Goal: Use online tool/utility: Utilize a website feature to perform a specific function

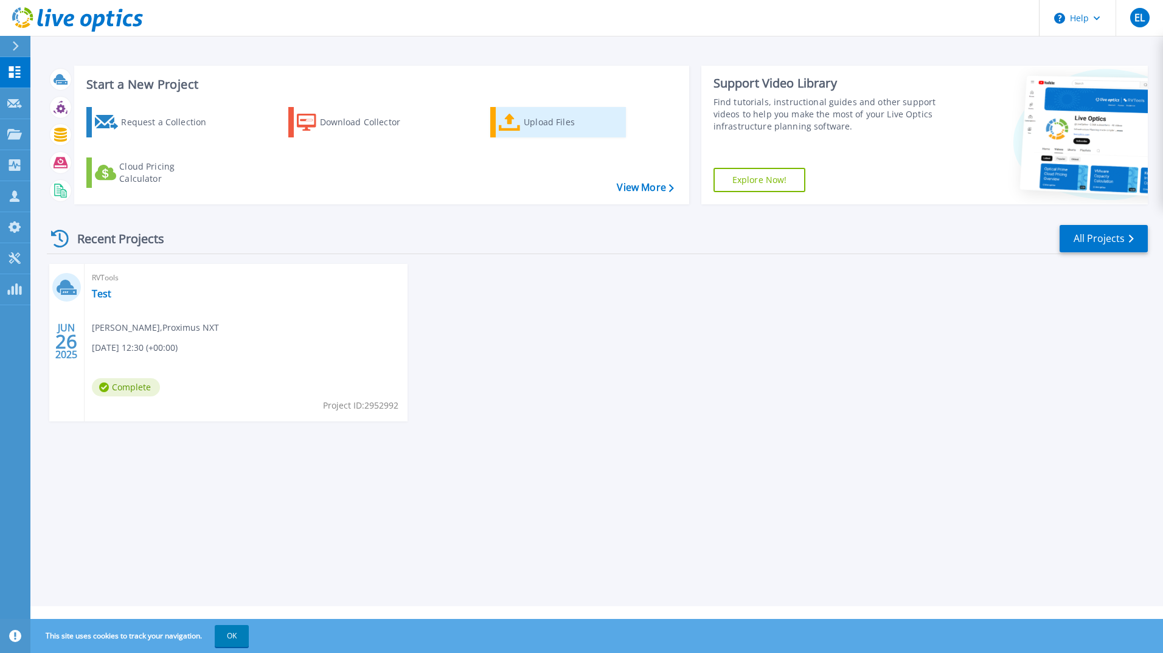
click at [541, 123] on div "Upload Files" at bounding box center [572, 122] width 97 height 24
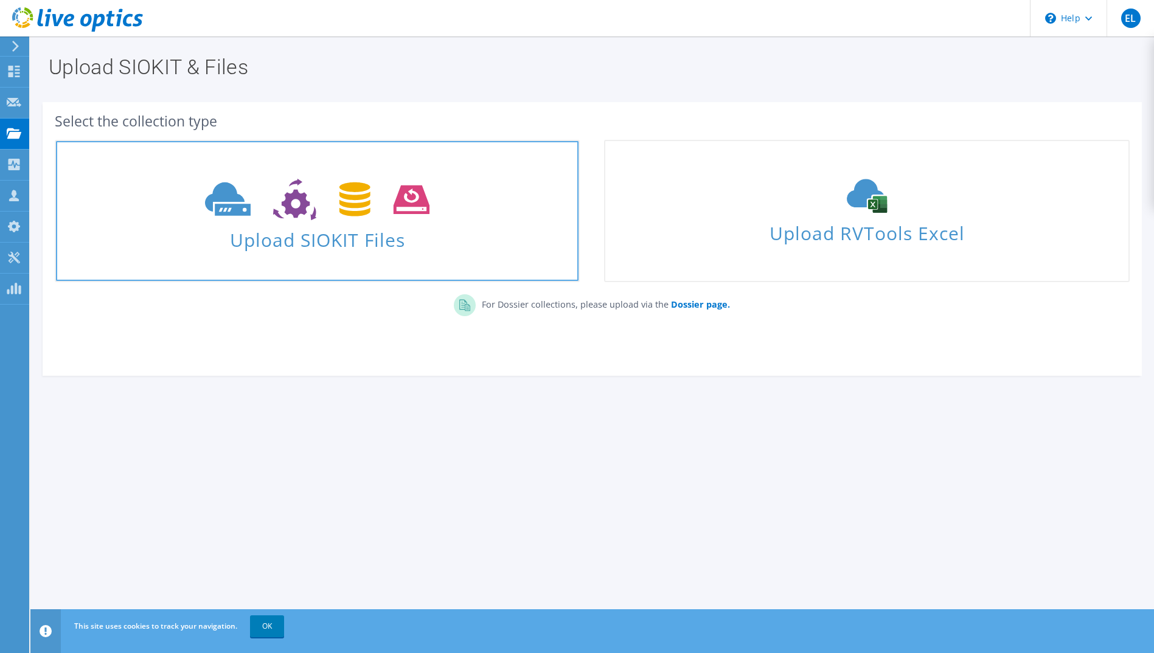
click at [302, 214] on use at bounding box center [317, 200] width 224 height 42
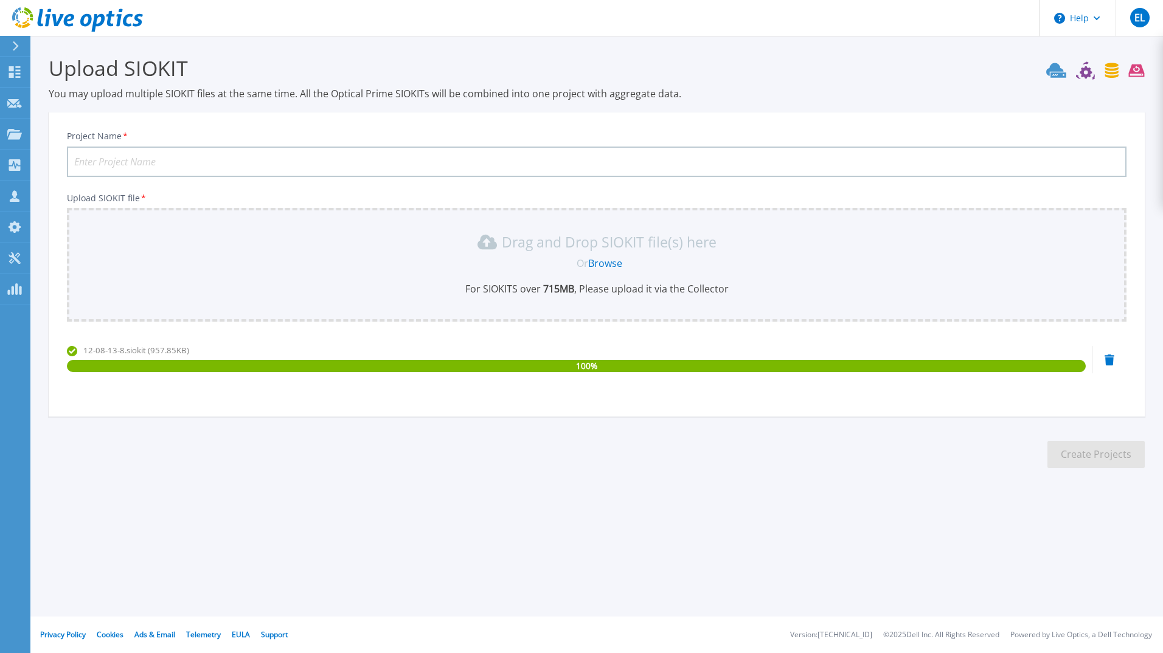
drag, startPoint x: 504, startPoint y: 123, endPoint x: 494, endPoint y: 128, distance: 11.2
click at [502, 123] on div "Project Name * Upload SIOKIT file * Drag and Drop SIOKIT file(s) here Or Browse…" at bounding box center [597, 268] width 1096 height 296
click at [487, 131] on div "Project Name *" at bounding box center [596, 154] width 1059 height 46
drag, startPoint x: 485, startPoint y: 139, endPoint x: 484, endPoint y: 153, distance: 13.4
click at [484, 150] on div "Project Name *" at bounding box center [596, 154] width 1059 height 46
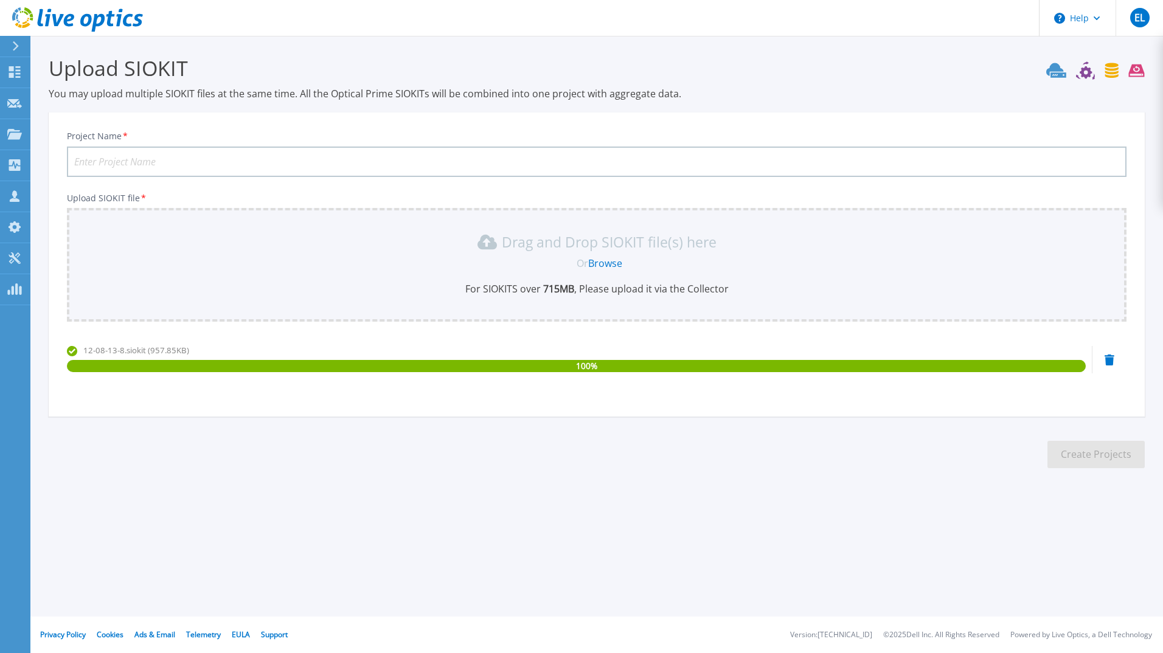
click at [484, 155] on input "Project Name *" at bounding box center [596, 162] width 1059 height 30
click at [484, 160] on input "Project Name *" at bounding box center [596, 162] width 1059 height 30
type input "Water"
click at [1079, 460] on button "Create Projects" at bounding box center [1095, 454] width 97 height 27
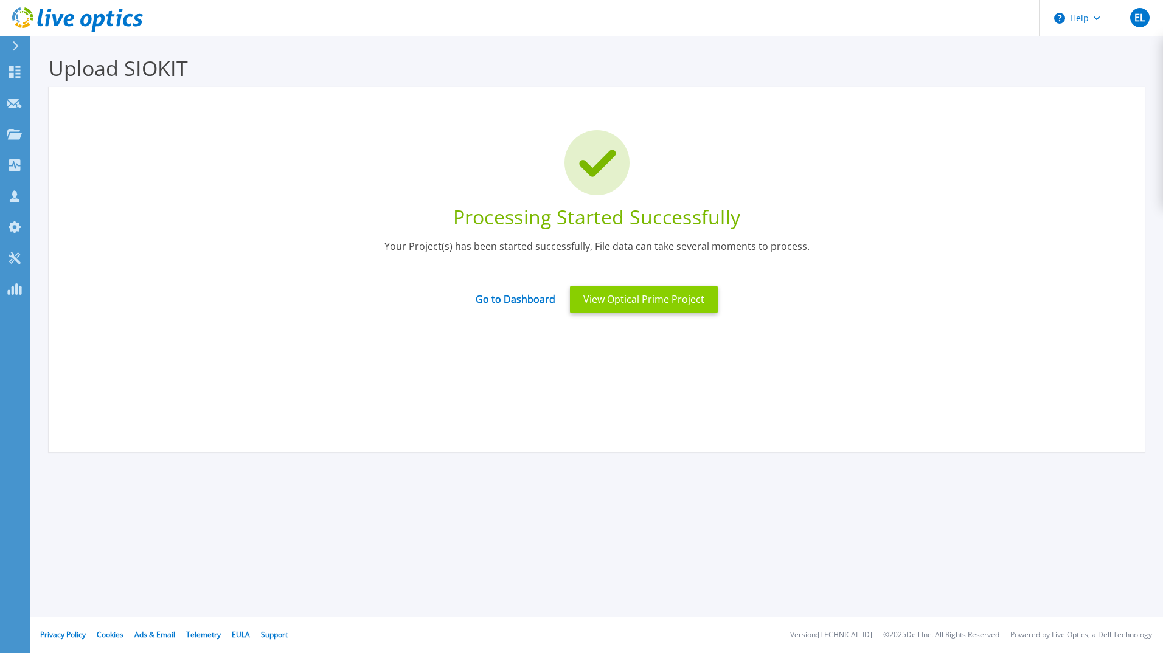
click at [673, 302] on button "View Optical Prime Project" at bounding box center [644, 299] width 148 height 27
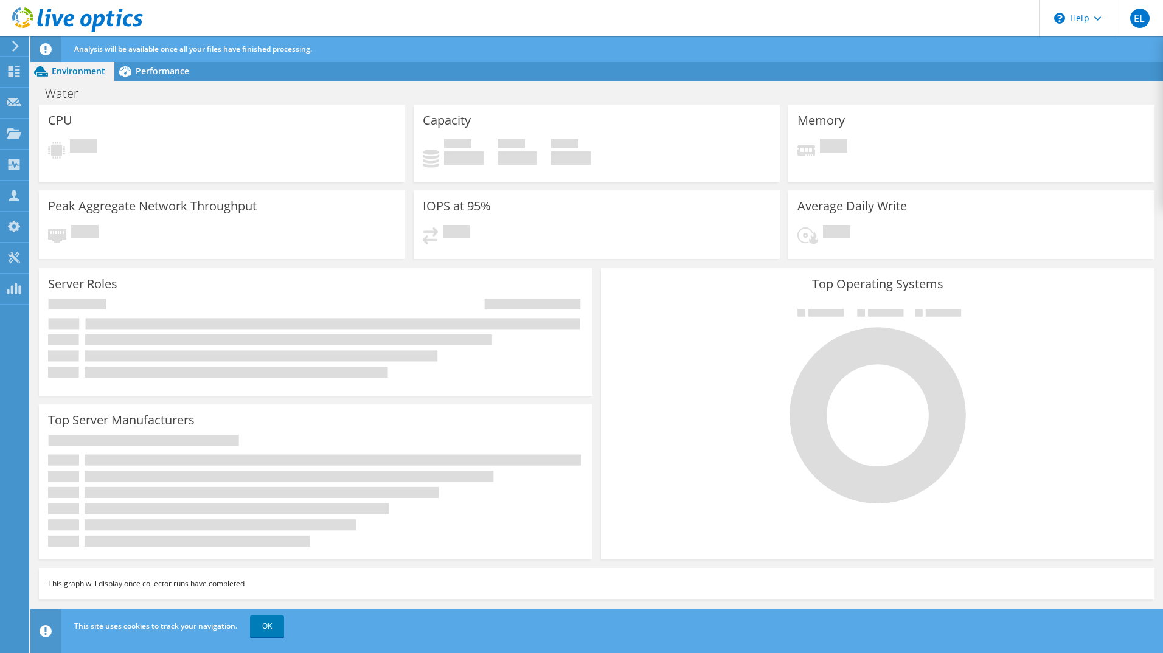
click at [10, 43] on div at bounding box center [13, 46] width 13 height 11
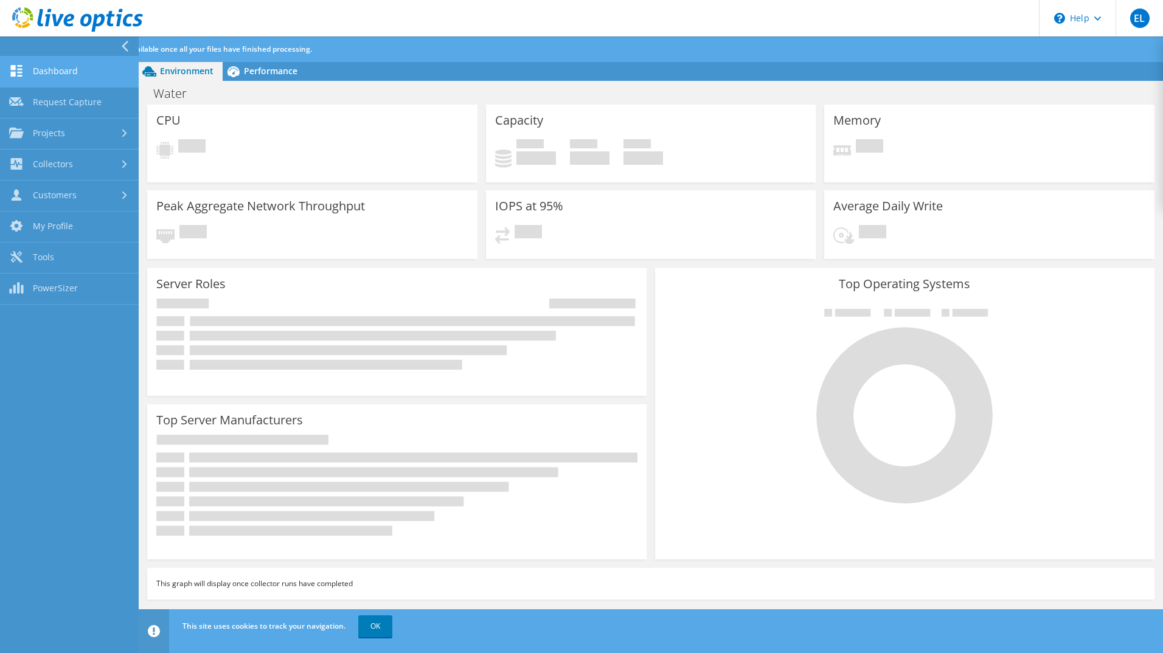
click at [64, 74] on link "Dashboard" at bounding box center [69, 72] width 139 height 31
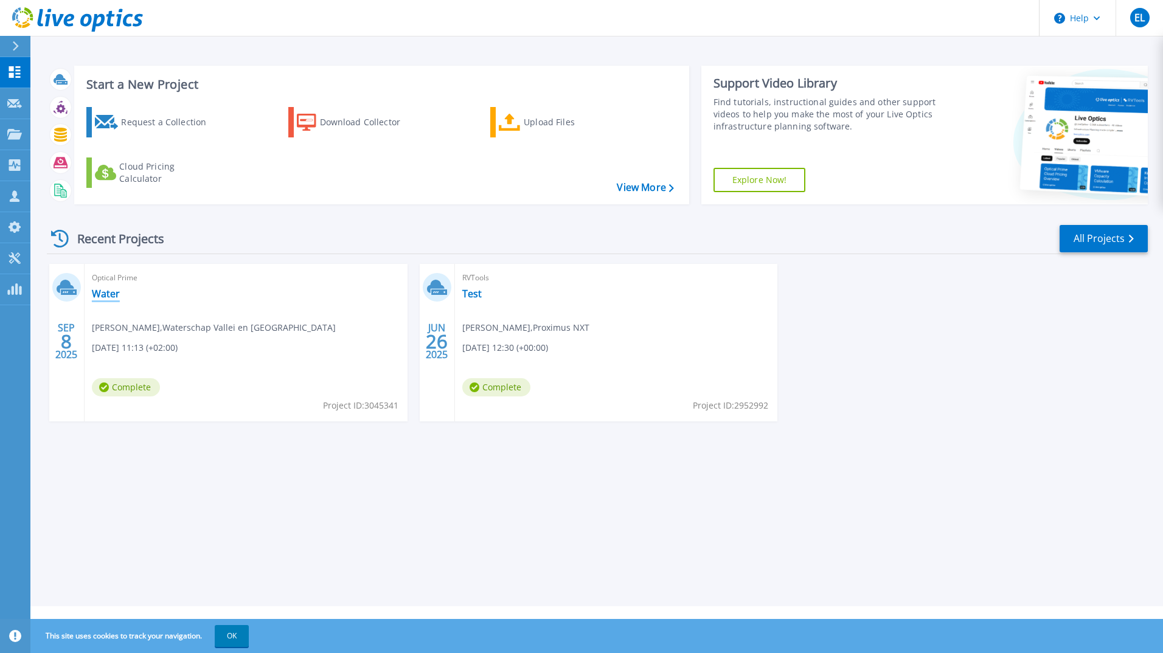
click at [100, 291] on link "Water" at bounding box center [106, 294] width 28 height 12
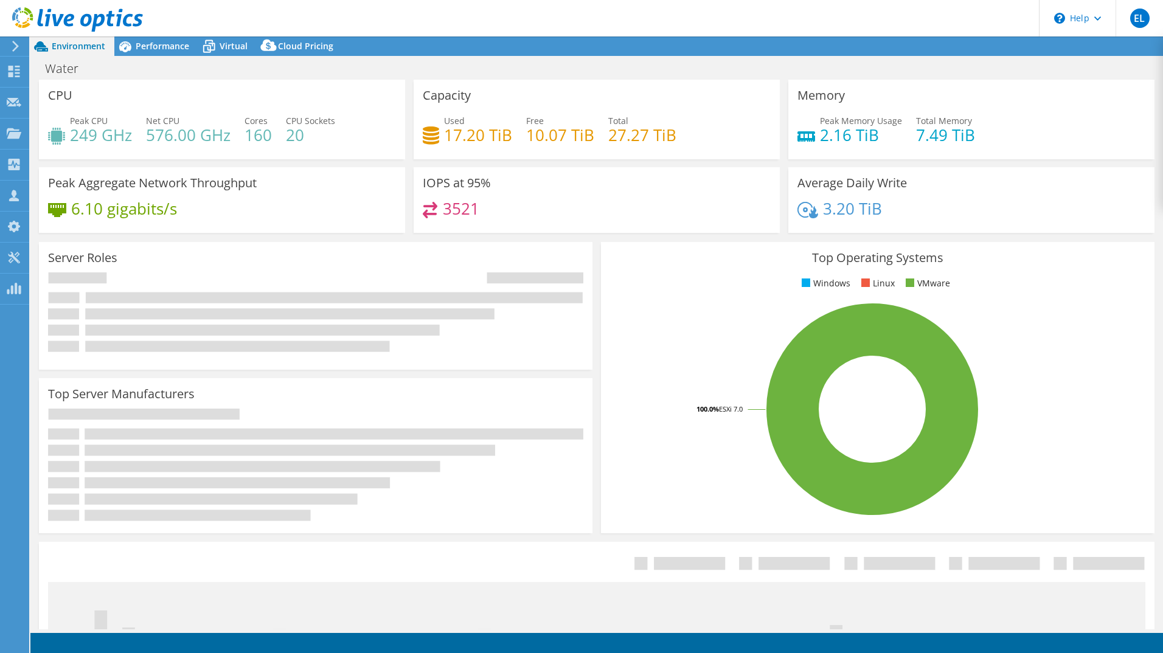
select select "USD"
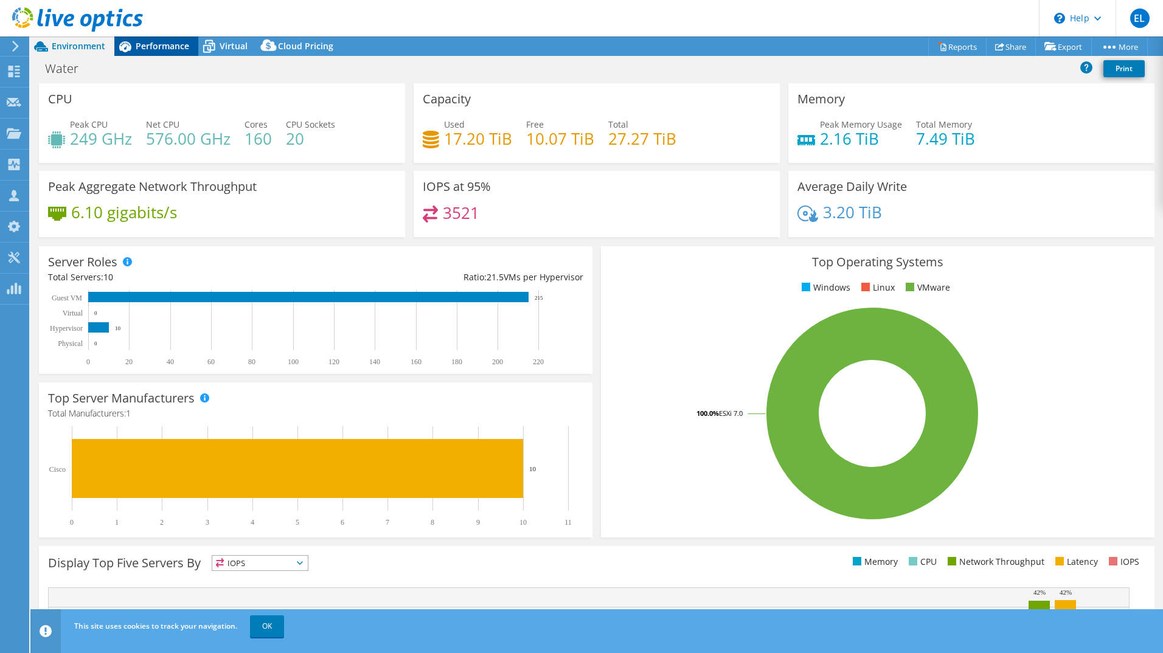
click at [151, 50] on span "Performance" at bounding box center [163, 46] width 54 height 12
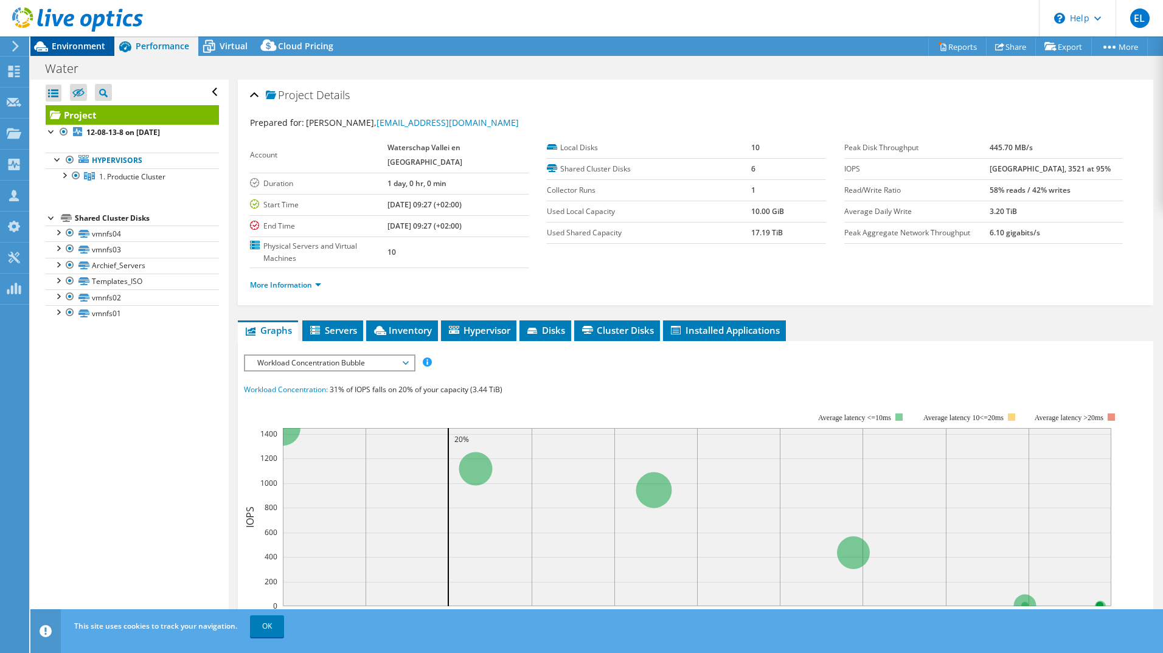
click at [93, 48] on span "Environment" at bounding box center [79, 46] width 54 height 12
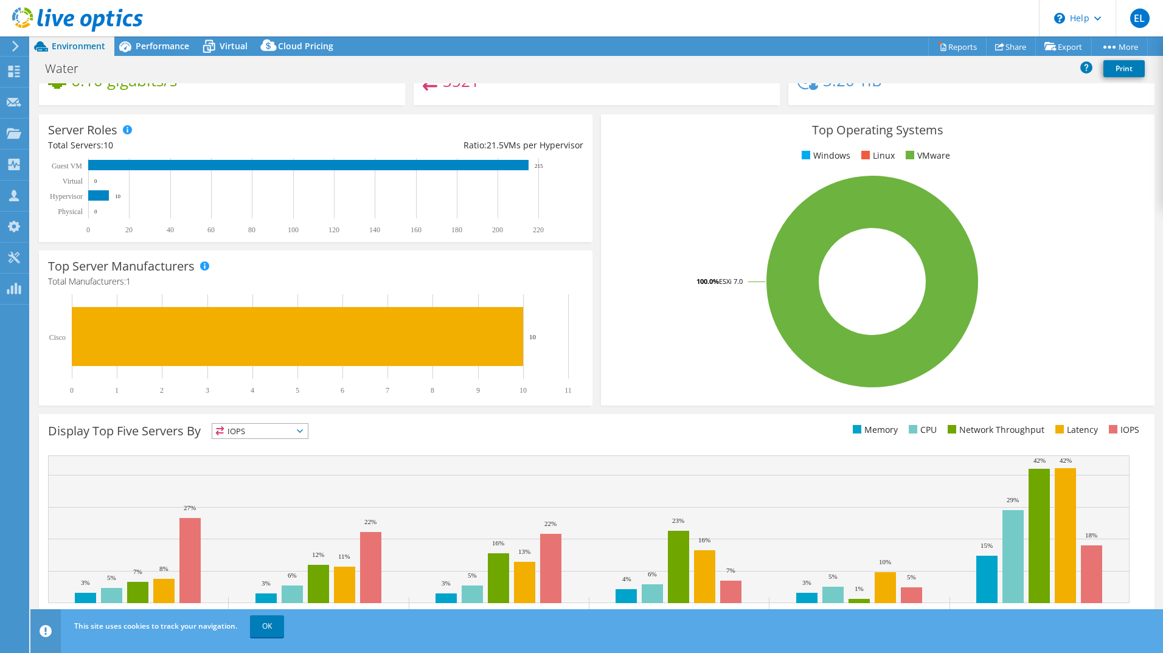
scroll to position [159, 0]
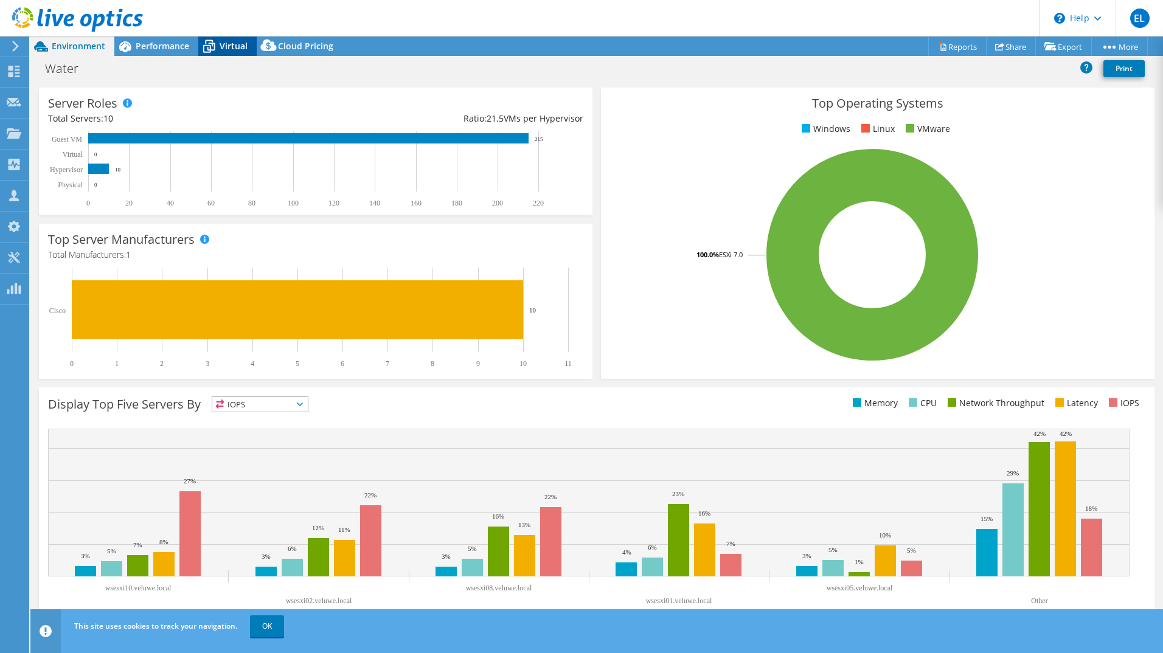
click at [220, 46] on span "Virtual" at bounding box center [234, 46] width 28 height 12
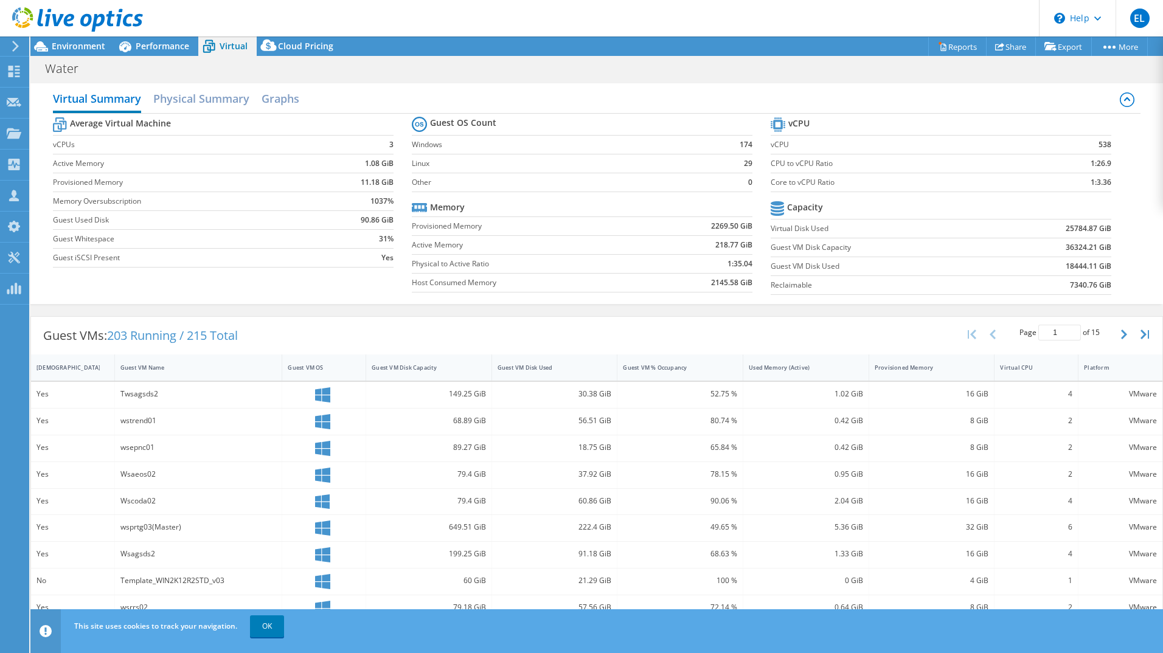
scroll to position [0, 0]
click at [222, 106] on h2 "Physical Summary" at bounding box center [201, 102] width 96 height 27
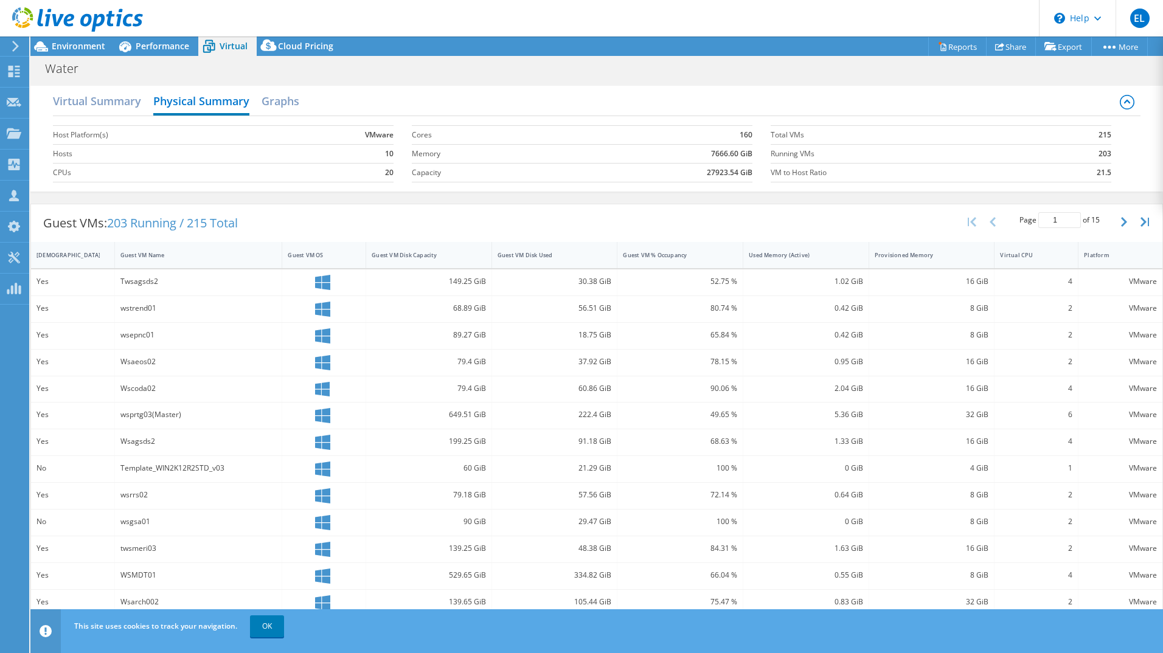
click at [479, 81] on div "Virtual Summary Physical Summary Graphs Host Platform(s) VMware Hosts 10 CPUs 2…" at bounding box center [596, 139] width 1132 height 118
click at [302, 43] on span "Cloud Pricing" at bounding box center [305, 46] width 55 height 12
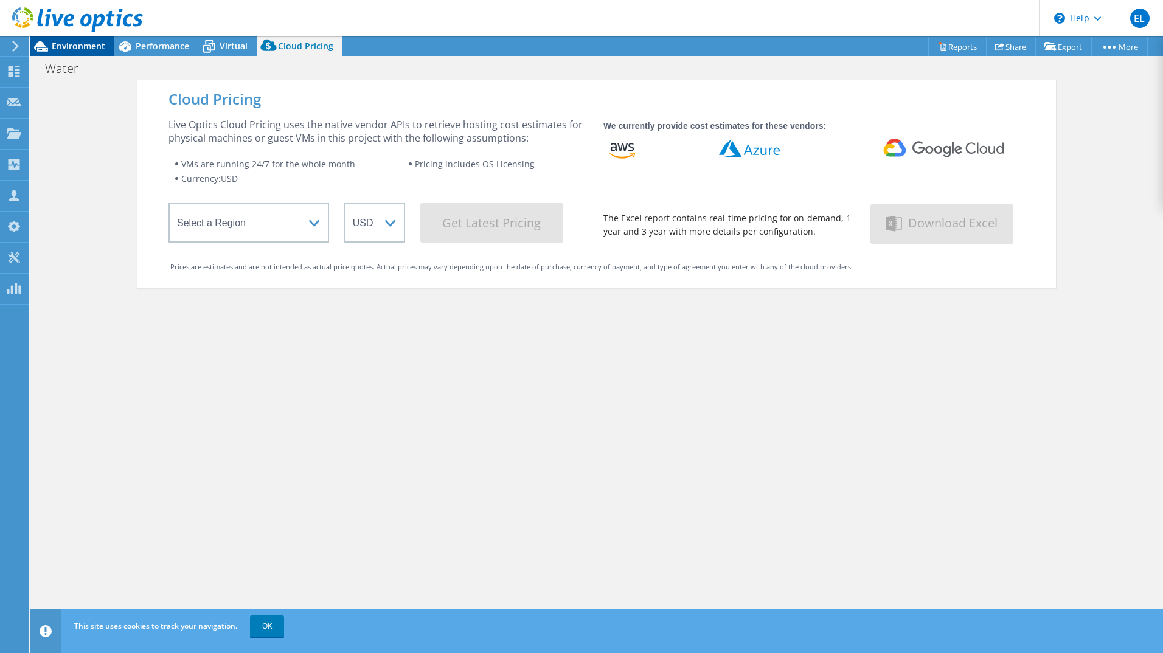
click at [81, 49] on span "Environment" at bounding box center [79, 46] width 54 height 12
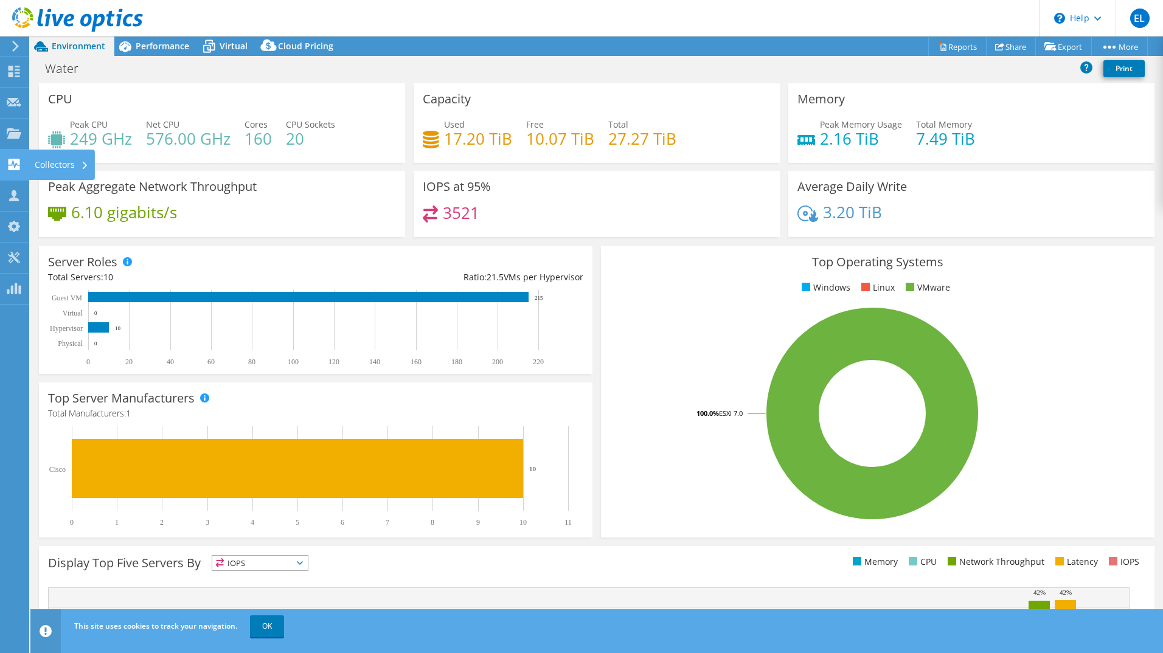
click at [83, 165] on icon at bounding box center [84, 166] width 5 height 8
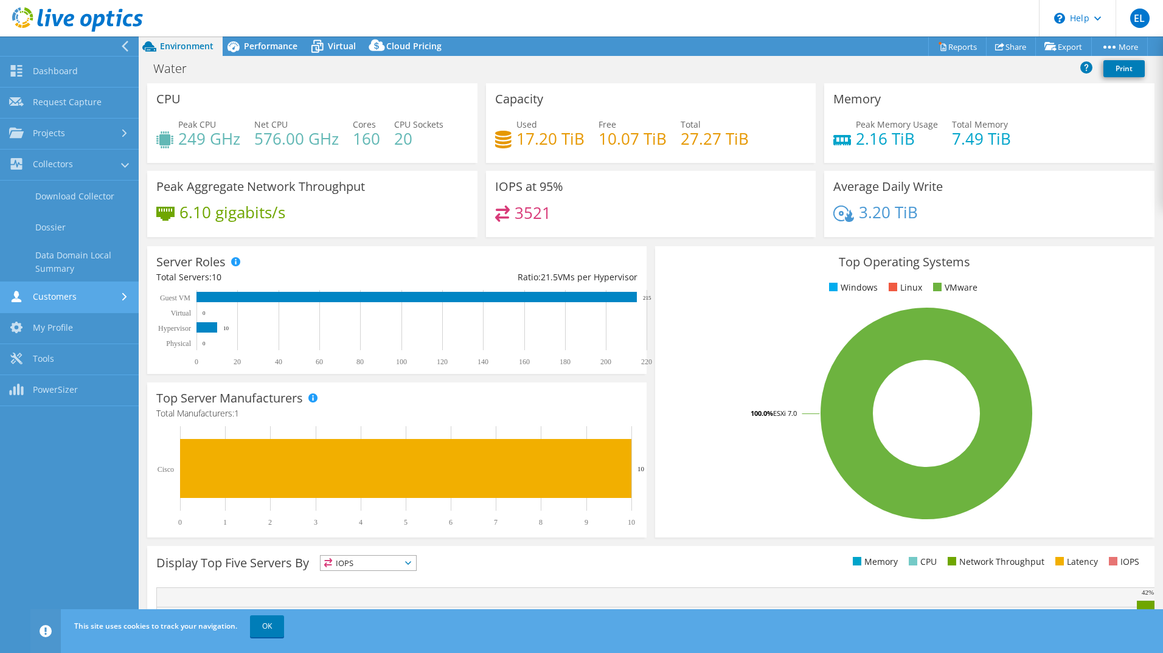
click at [96, 294] on link "Customers" at bounding box center [69, 297] width 139 height 31
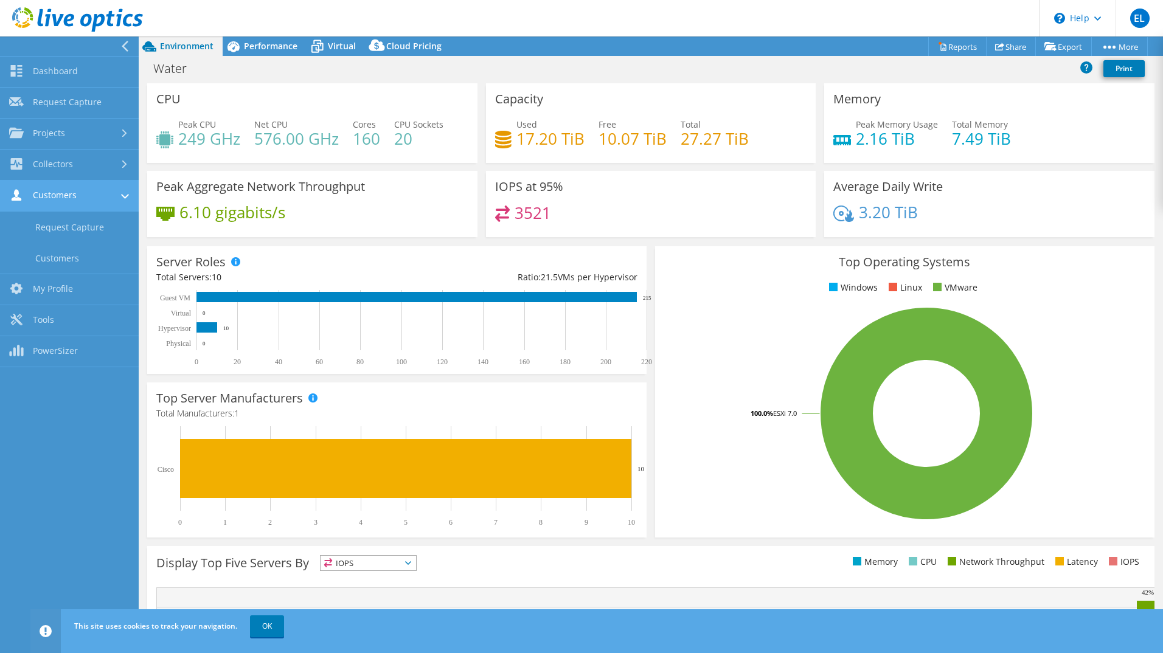
click at [125, 195] on icon at bounding box center [125, 196] width 8 height 5
click at [84, 224] on link "My Profile" at bounding box center [69, 227] width 139 height 31
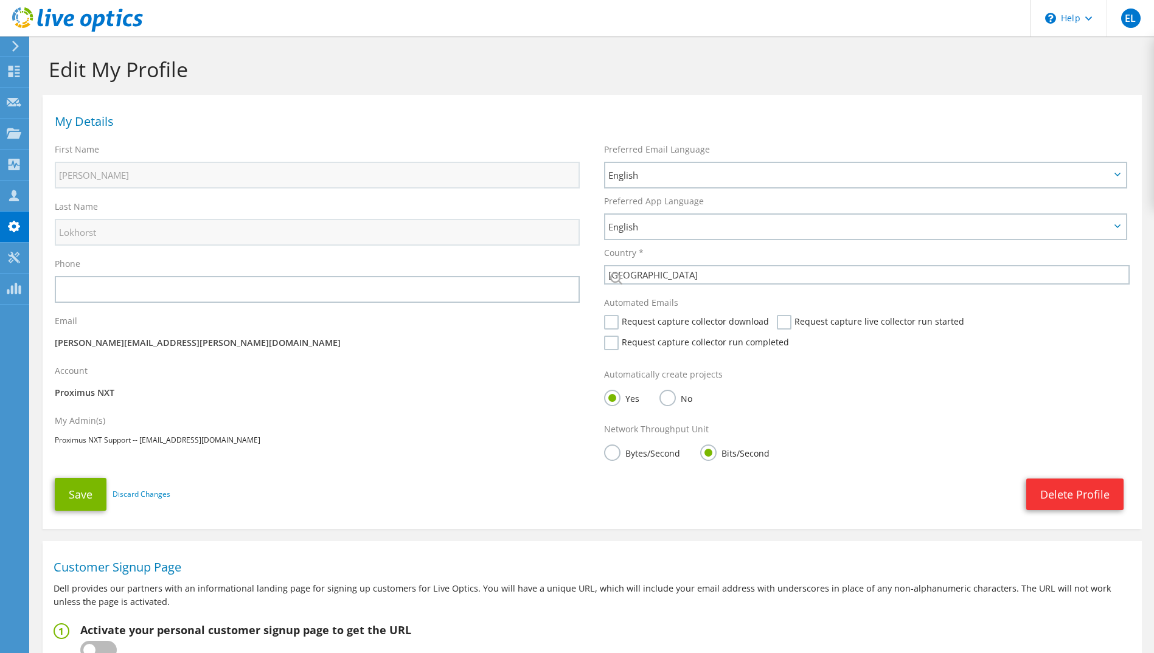
select select "160"
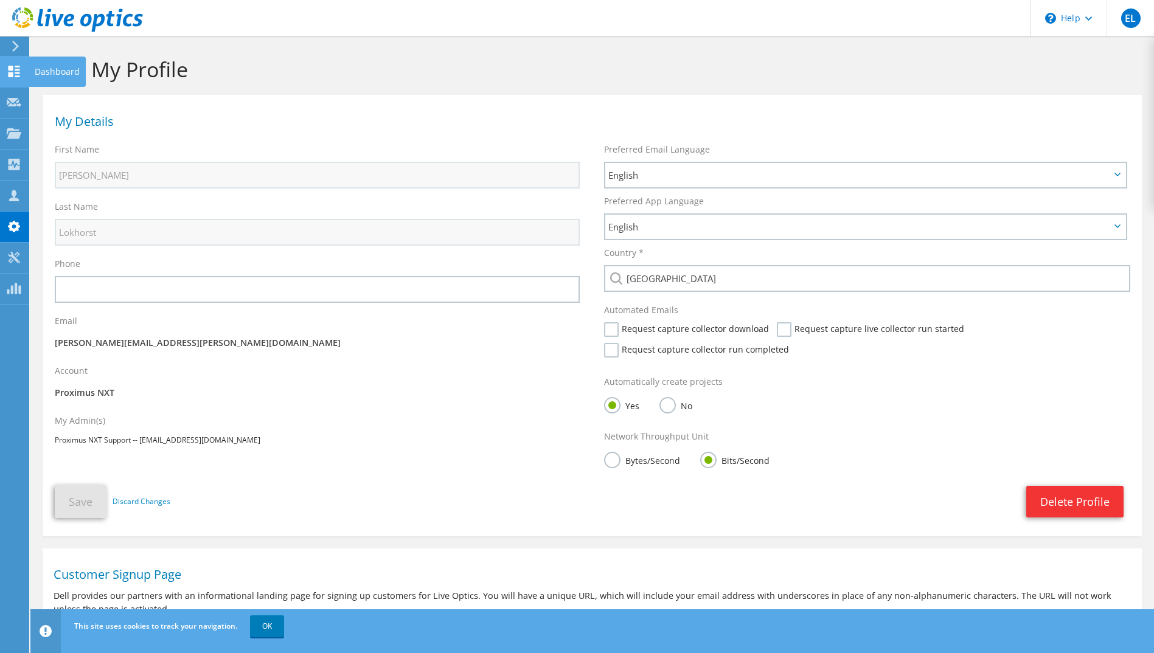
click at [63, 68] on div "Dashboard" at bounding box center [57, 72] width 57 height 30
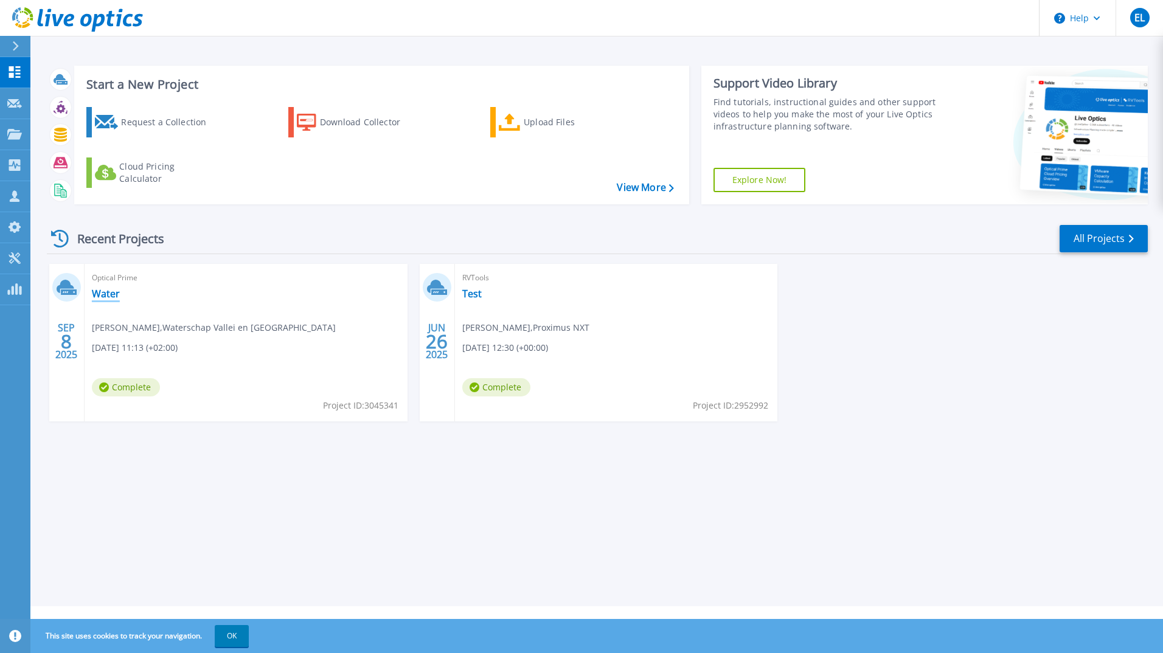
click at [103, 293] on link "Water" at bounding box center [106, 294] width 28 height 12
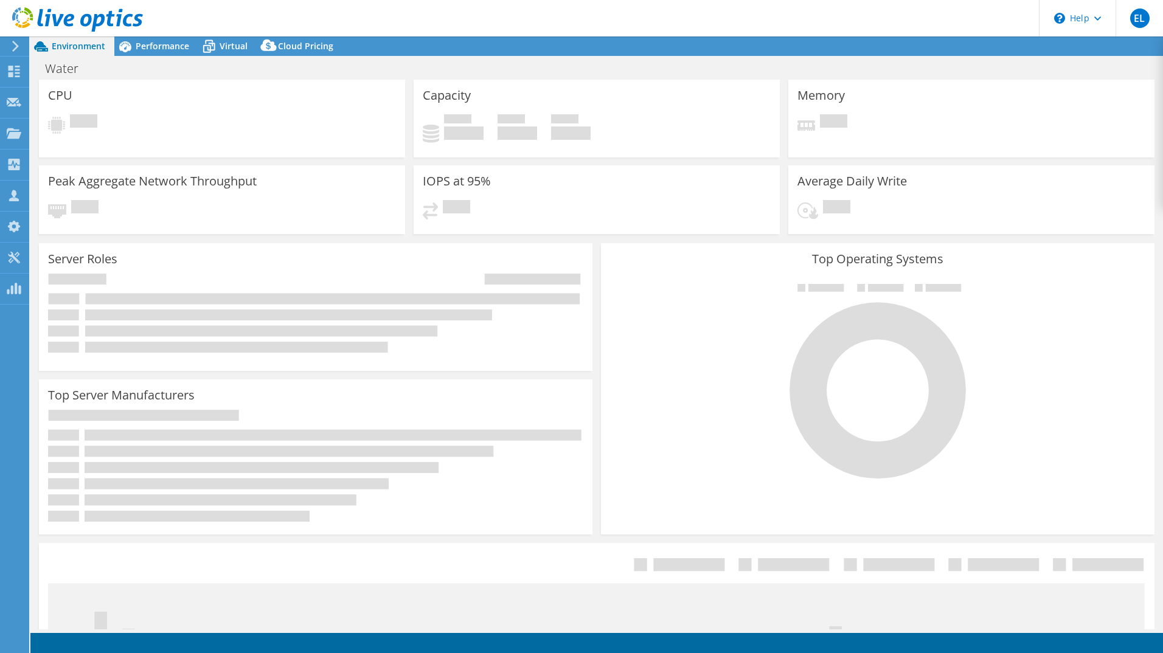
select select "USD"
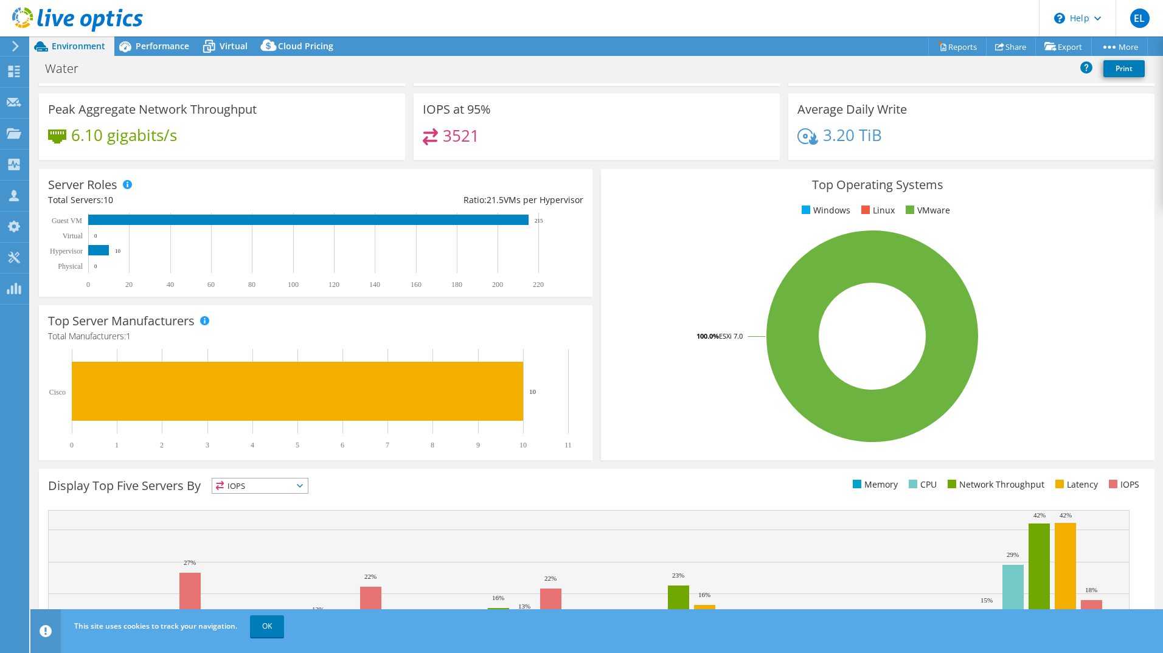
scroll to position [159, 0]
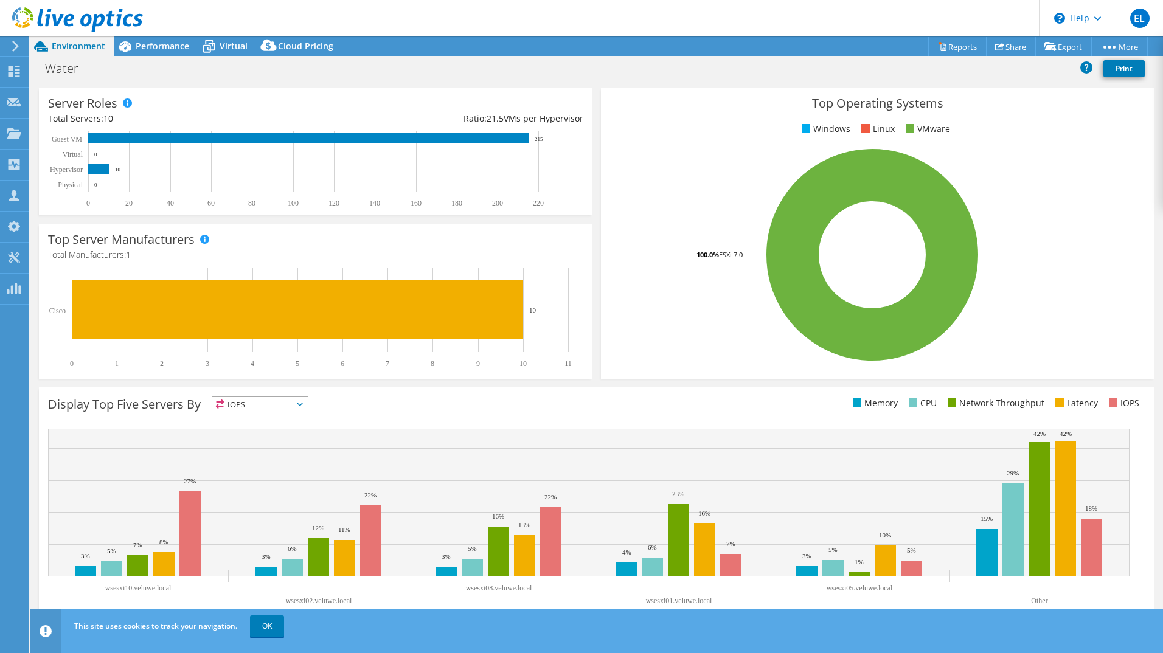
click at [281, 400] on span "IOPS" at bounding box center [259, 404] width 95 height 15
click at [265, 435] on li "Memory" at bounding box center [259, 437] width 95 height 17
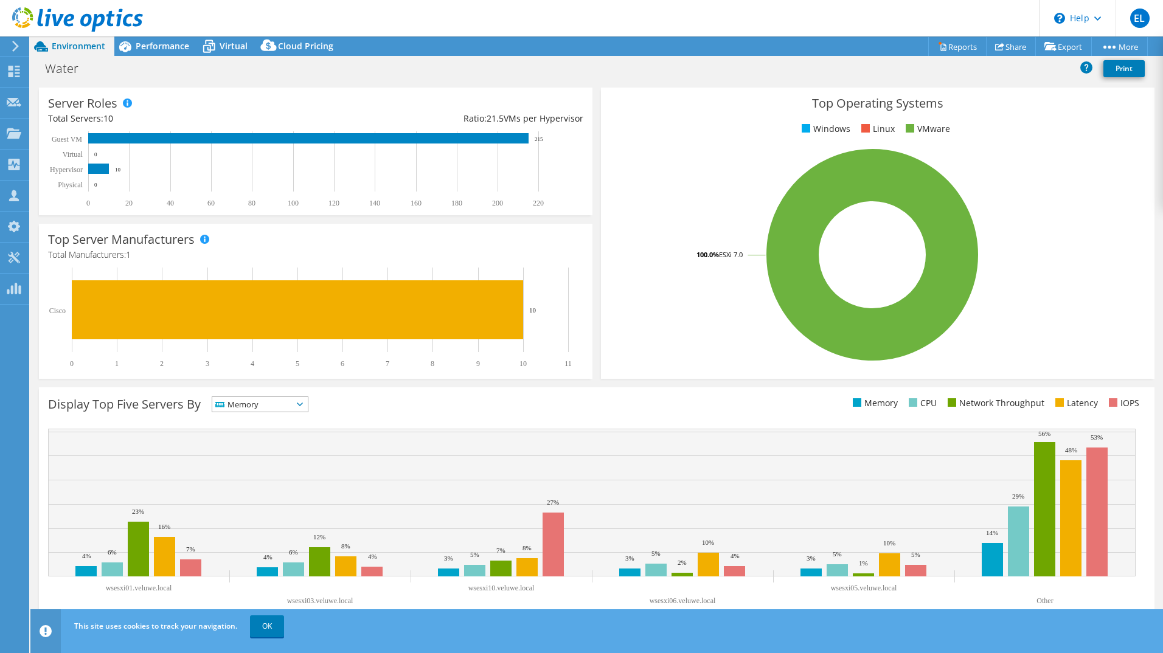
click at [572, 393] on div "Display Top Five Servers By Memory IOPS" at bounding box center [596, 505] width 1115 height 237
